Goal: Task Accomplishment & Management: Use online tool/utility

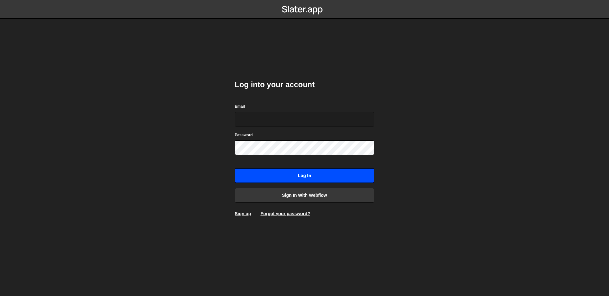
type input "[EMAIL_ADDRESS][DOMAIN_NAME]"
click at [296, 176] on input "Log in" at bounding box center [304, 175] width 139 height 15
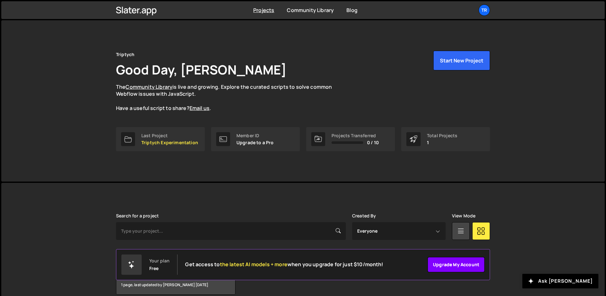
click at [439, 262] on link "Upgrade my account" at bounding box center [456, 264] width 57 height 15
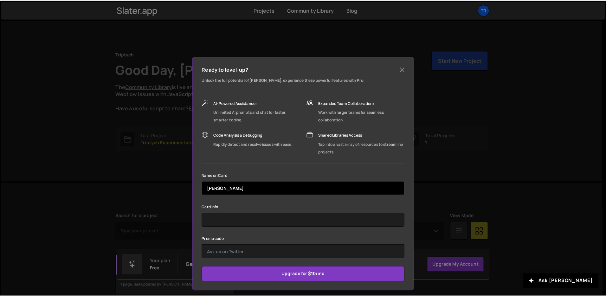
scroll to position [10, 0]
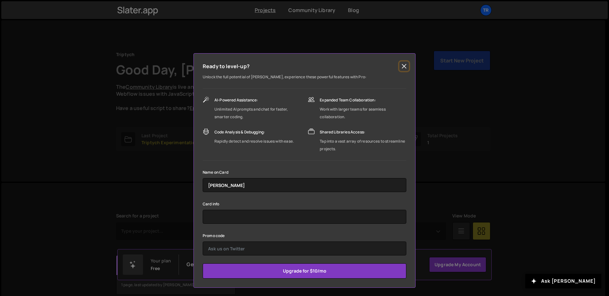
click at [402, 67] on button "Close" at bounding box center [404, 66] width 10 height 10
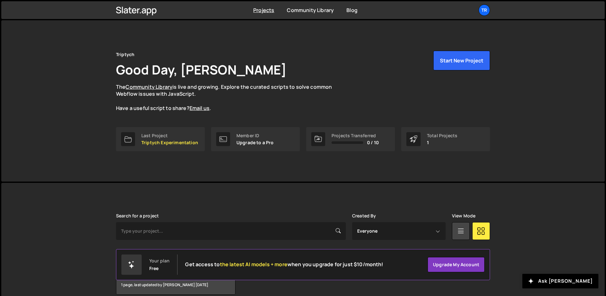
click at [307, 59] on div "Triptych Good Day, Nate Johnson The Community Library is live and growing. Expl…" at bounding box center [303, 81] width 374 height 61
click at [178, 143] on p "Triptych Experimentation" at bounding box center [169, 142] width 57 height 5
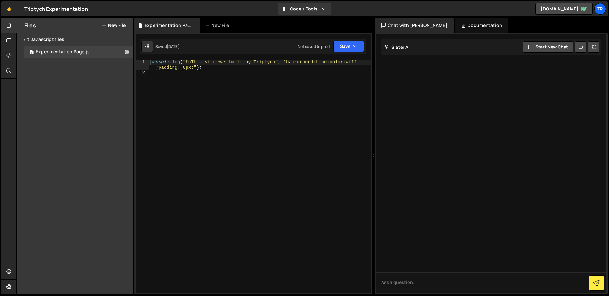
click at [225, 105] on div "console . log ( "%cThis site was built by Triptych" , "background:blue;color:#f…" at bounding box center [260, 184] width 222 height 249
click at [3, 38] on div at bounding box center [9, 40] width 16 height 15
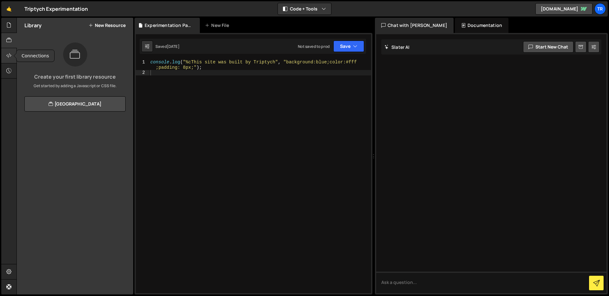
click at [7, 54] on icon at bounding box center [8, 55] width 5 height 7
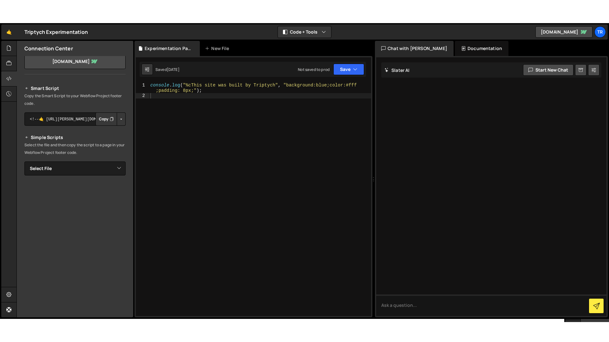
scroll to position [40, 0]
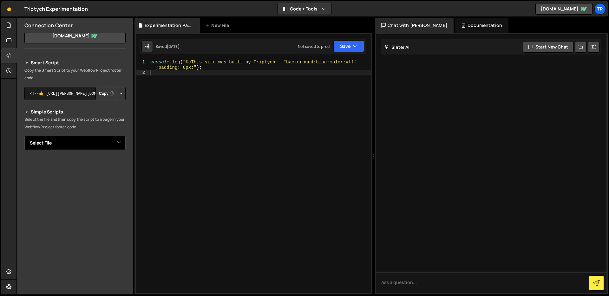
click at [107, 142] on select "Select File Experimentation Page.js" at bounding box center [74, 143] width 101 height 14
select select "40922"
click at [24, 136] on select "Select File Experimentation Page.js" at bounding box center [74, 143] width 101 height 14
click at [243, 90] on div "console . log ( "%cThis site was built by Triptych" , "background:blue;color:#f…" at bounding box center [260, 184] width 222 height 249
click at [226, 142] on div "console . log ( "%cThis site was built by Triptych" , "background:blue;color:#f…" at bounding box center [260, 184] width 222 height 249
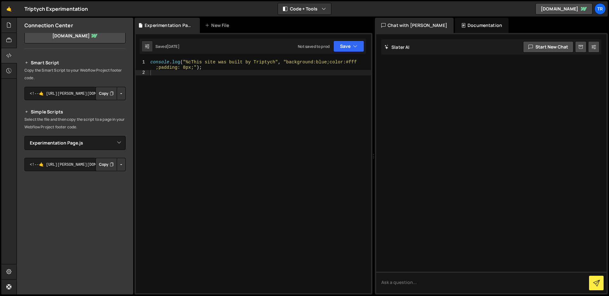
scroll to position [0, 0]
